Goal: Task Accomplishment & Management: Manage account settings

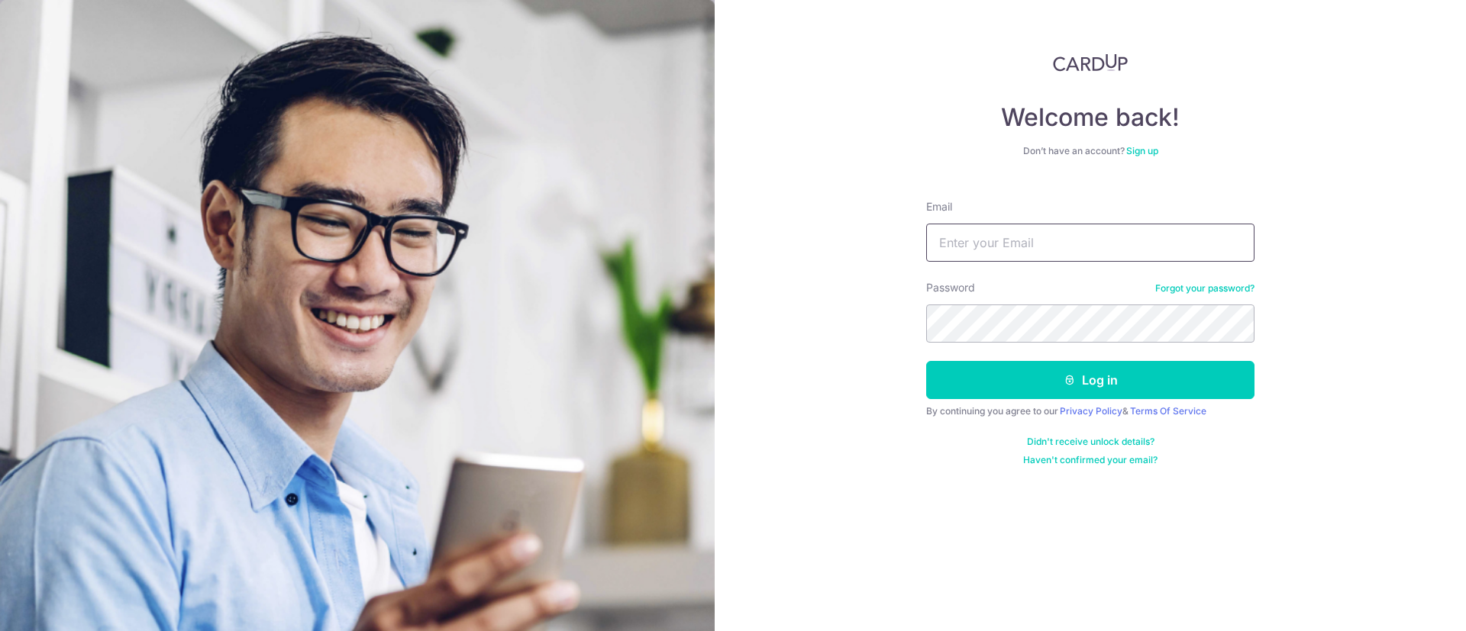
click at [976, 242] on input "Email" at bounding box center [1090, 243] width 328 height 38
type input "[EMAIL_ADDRESS][DOMAIN_NAME]"
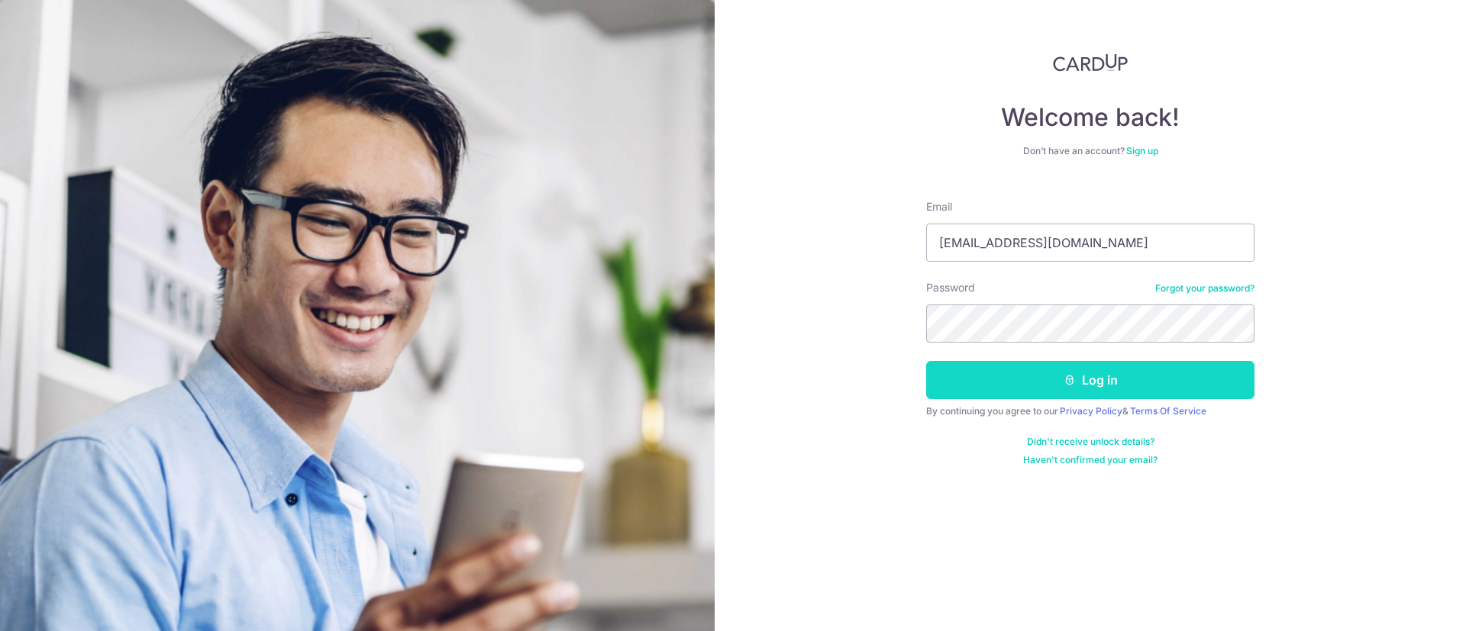
click at [1016, 371] on button "Log in" at bounding box center [1090, 380] width 328 height 38
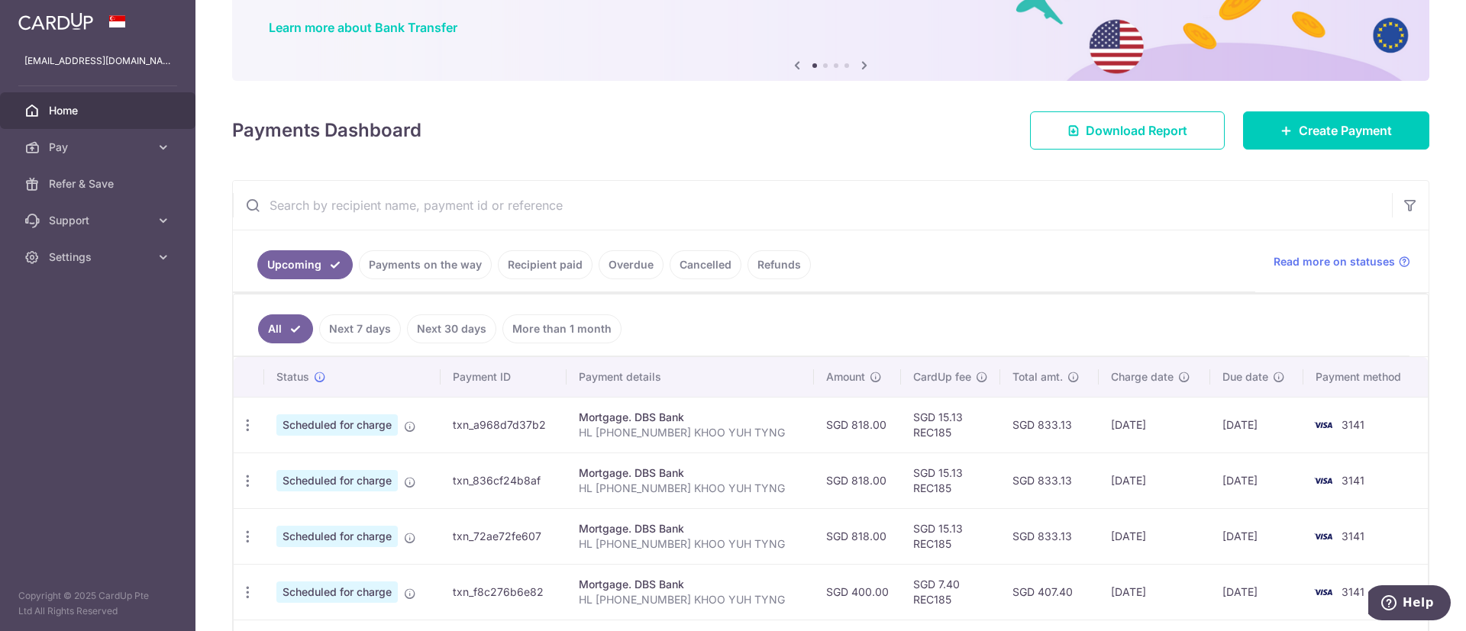
scroll to position [229, 0]
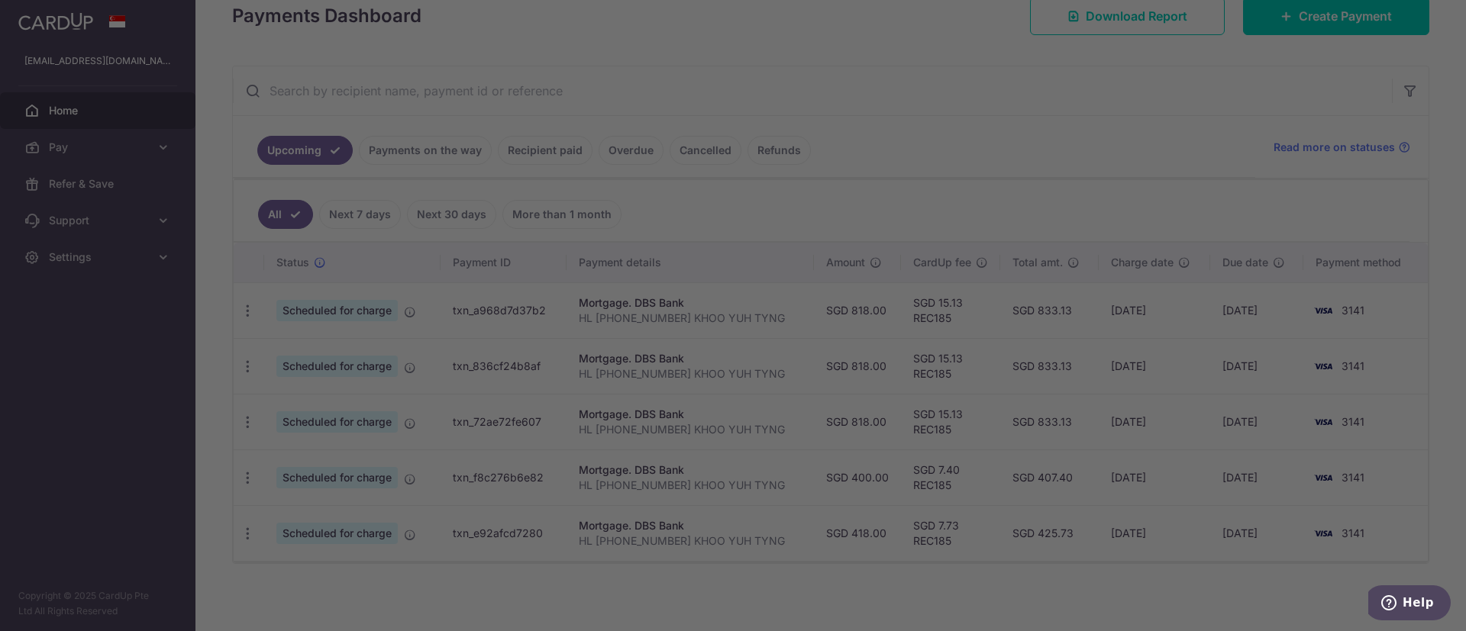
click at [1125, 86] on div at bounding box center [740, 318] width 1480 height 637
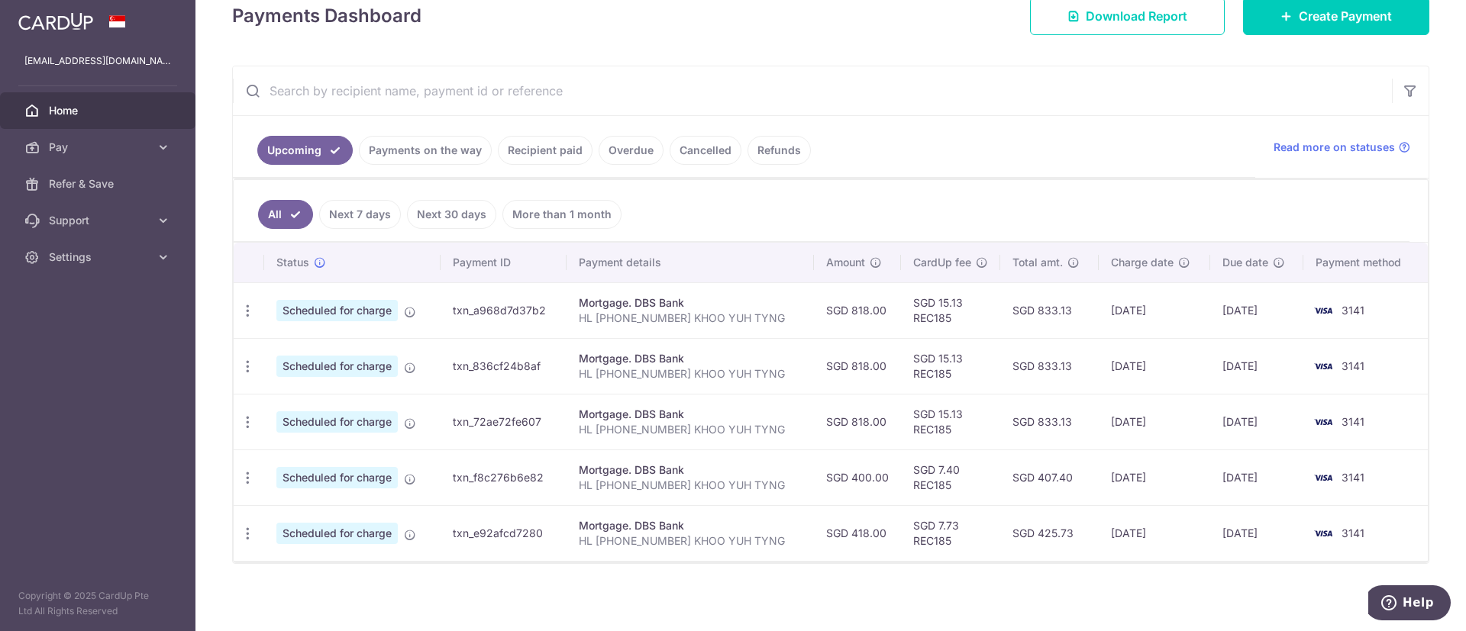
scroll to position [0, 0]
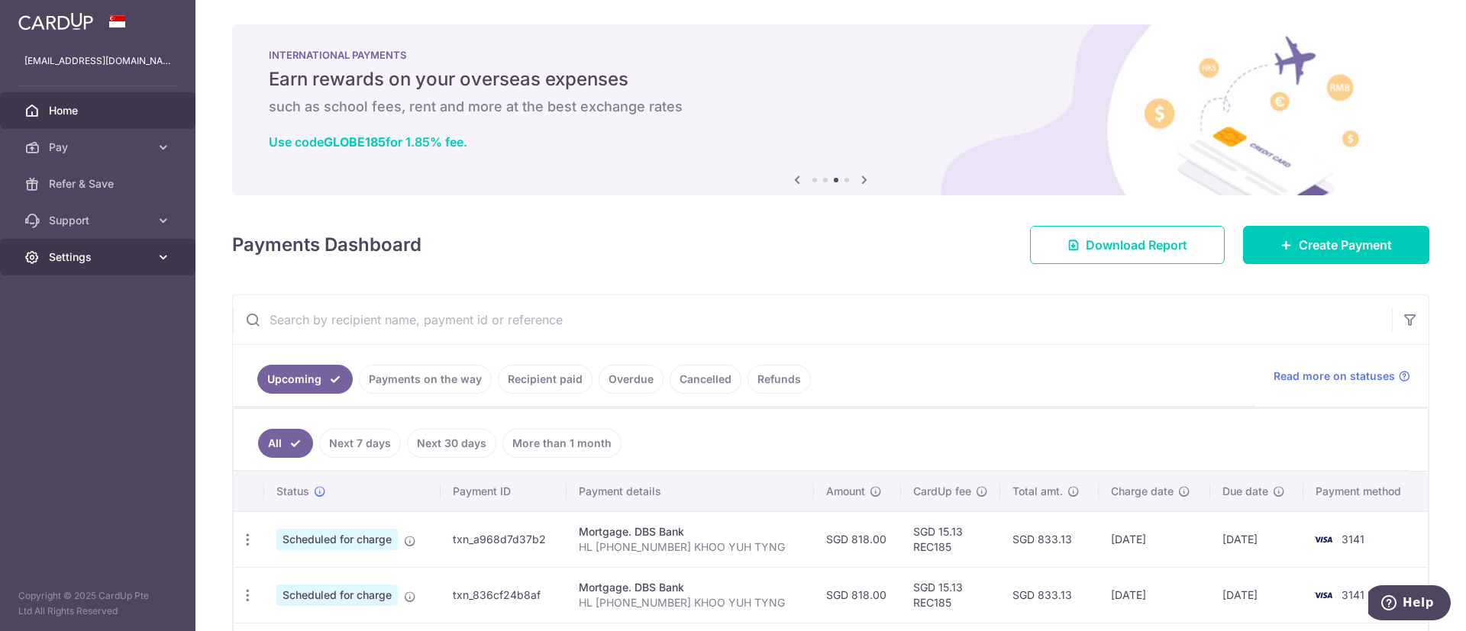
click at [155, 260] on link "Settings" at bounding box center [97, 257] width 195 height 37
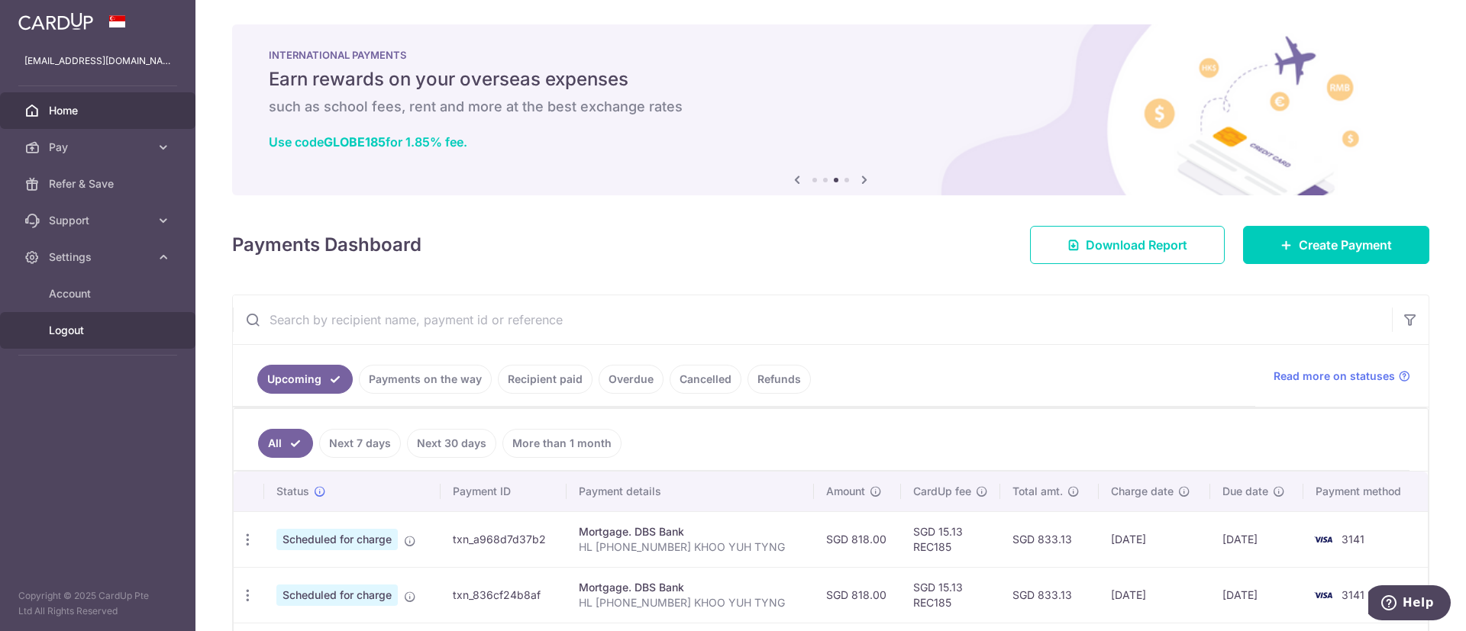
click at [59, 327] on span "Logout" at bounding box center [99, 330] width 101 height 15
